Goal: Information Seeking & Learning: Check status

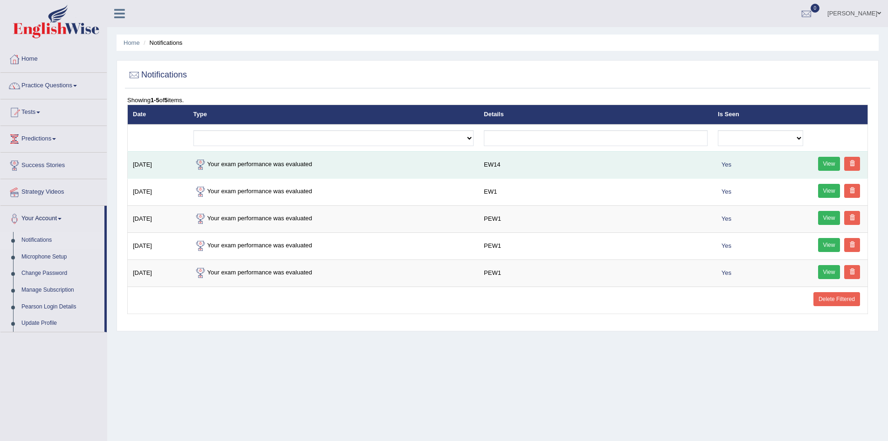
click at [824, 166] on link "View" at bounding box center [829, 164] width 22 height 14
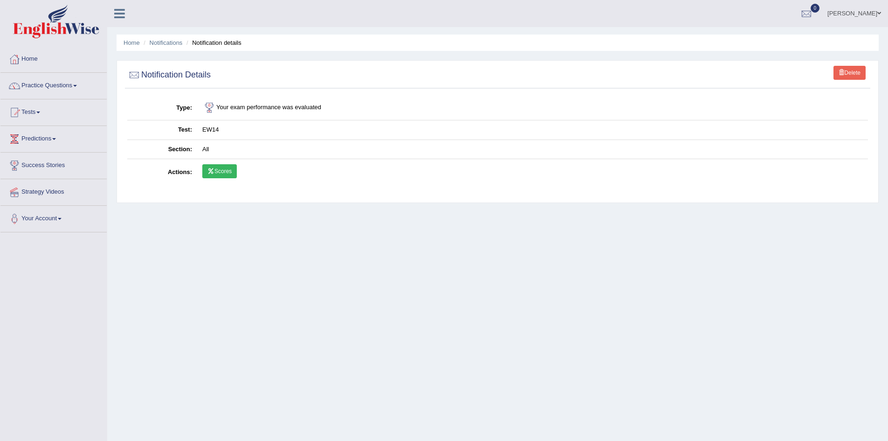
click at [223, 170] on link "Scores" at bounding box center [219, 171] width 35 height 14
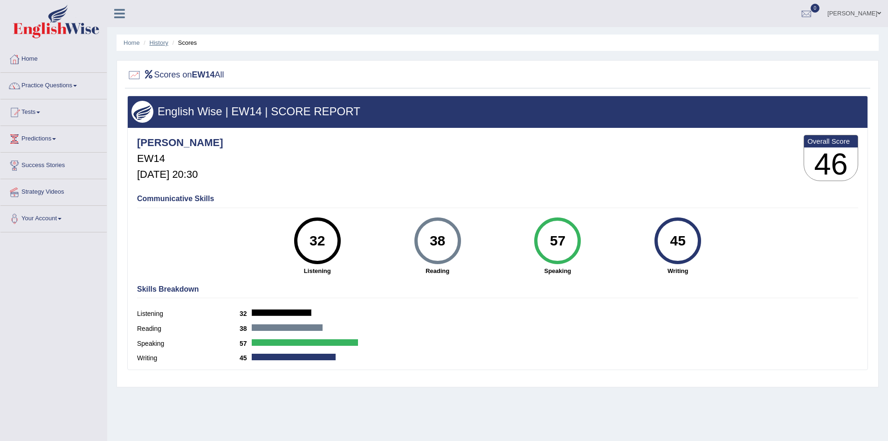
click at [163, 43] on link "History" at bounding box center [159, 42] width 19 height 7
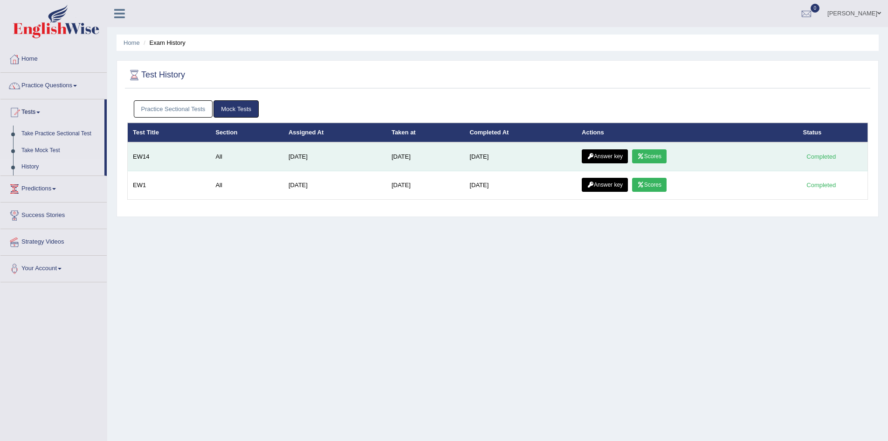
click at [603, 157] on link "Answer key" at bounding box center [605, 156] width 46 height 14
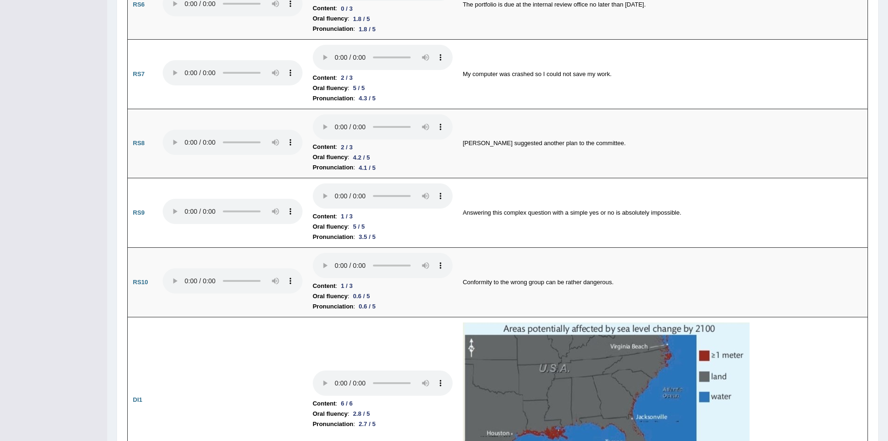
scroll to position [989, 0]
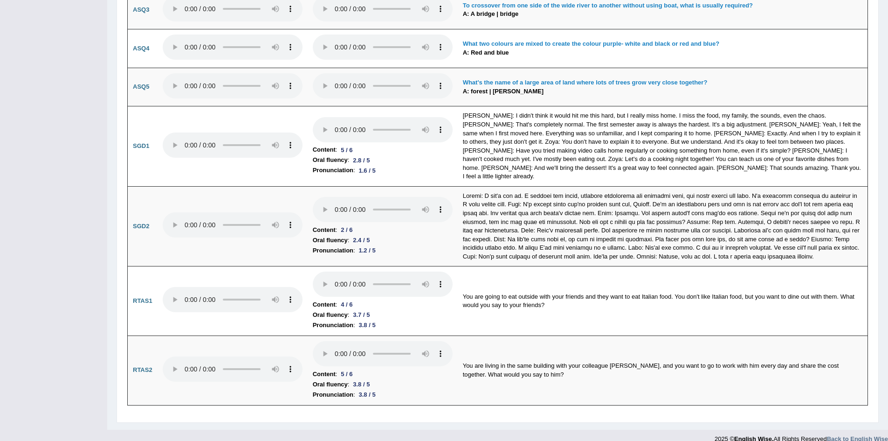
scroll to position [2576, 0]
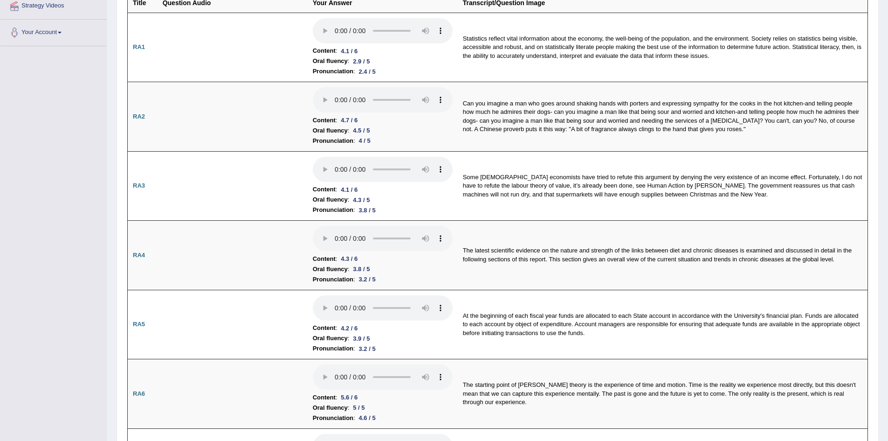
scroll to position [0, 0]
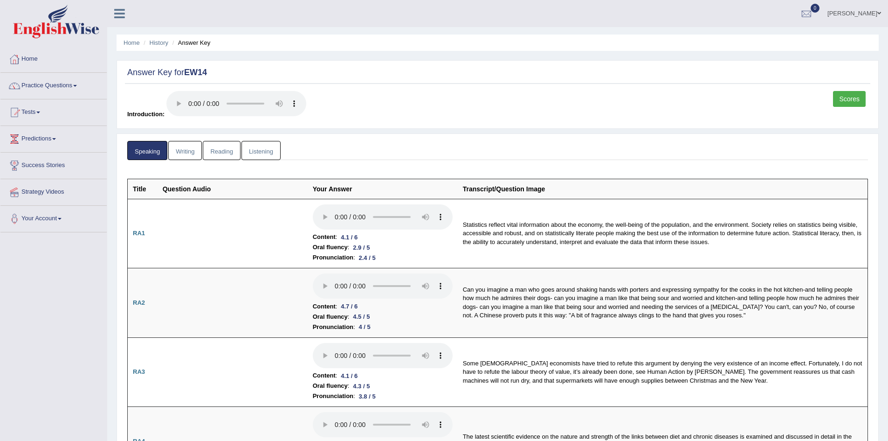
click at [177, 145] on link "Writing" at bounding box center [185, 150] width 34 height 19
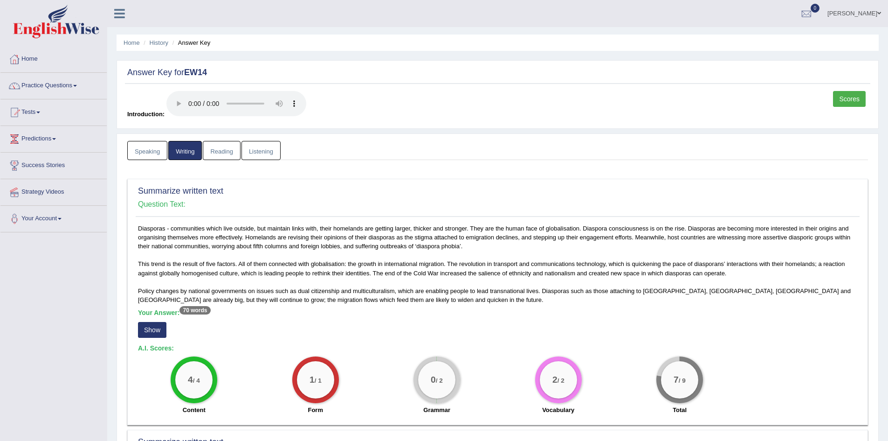
click at [269, 145] on link "Listening" at bounding box center [261, 150] width 39 height 19
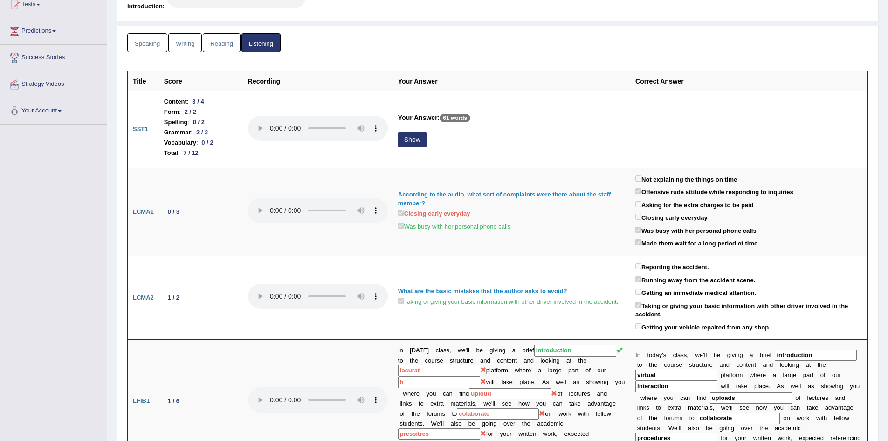
scroll to position [115, 0]
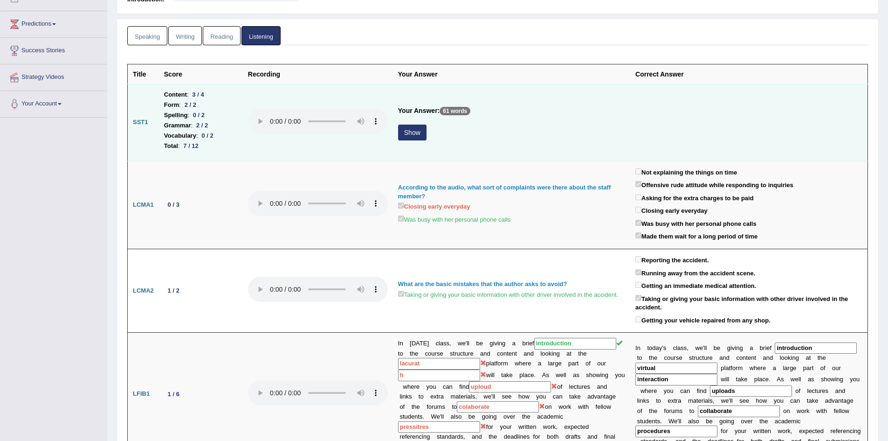
click at [416, 131] on button "Show" at bounding box center [412, 132] width 28 height 16
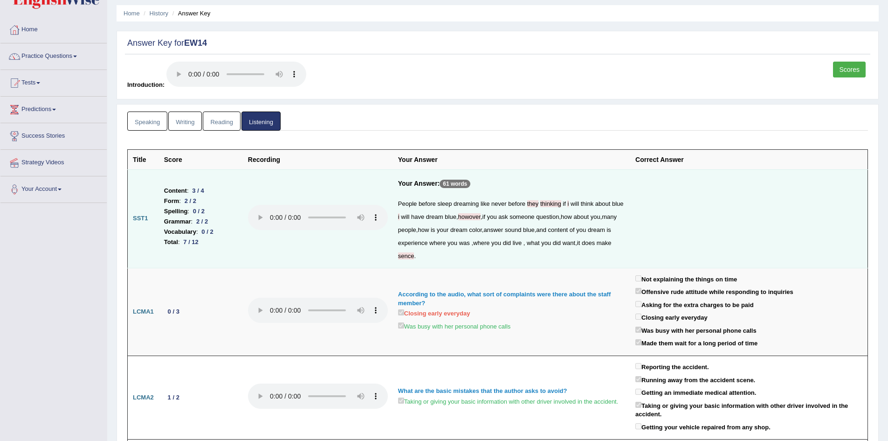
scroll to position [0, 0]
